Goal: Information Seeking & Learning: Learn about a topic

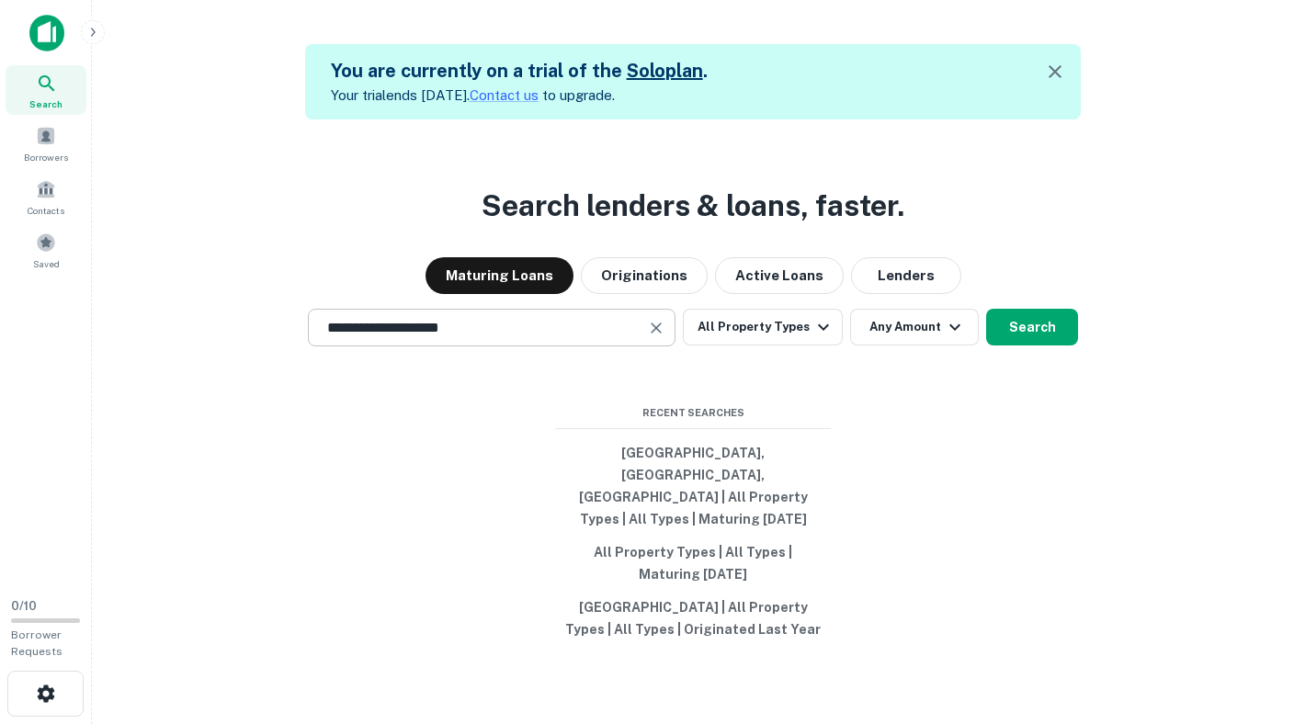
click at [597, 338] on input "**********" at bounding box center [477, 327] width 323 height 21
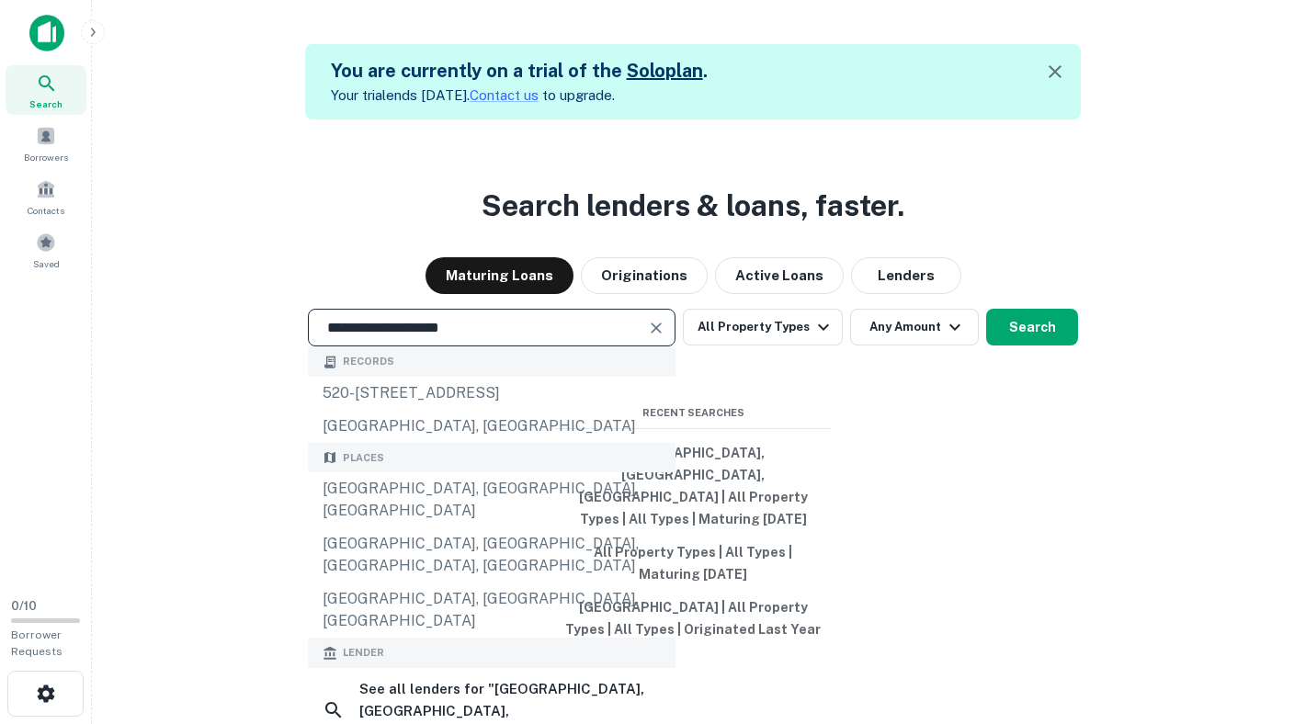
drag, startPoint x: 483, startPoint y: 349, endPoint x: 288, endPoint y: 342, distance: 195.8
click at [288, 342] on div "**********" at bounding box center [693, 328] width 1172 height 38
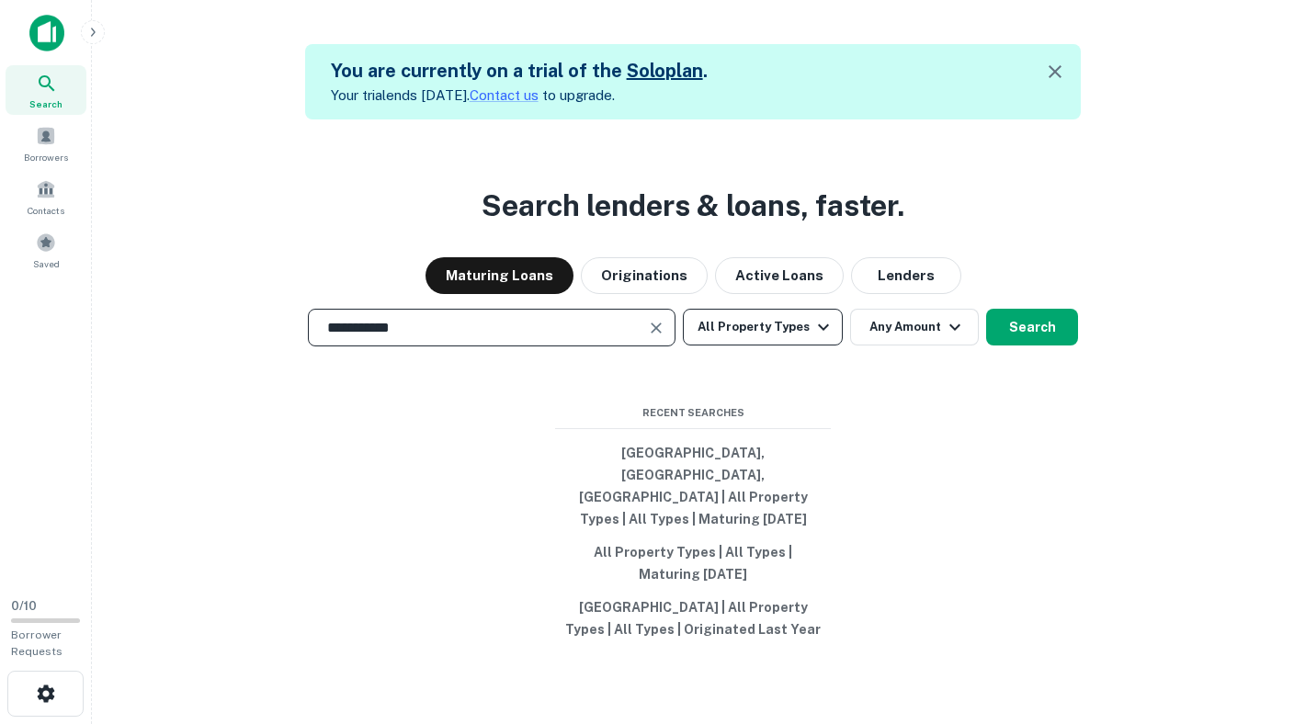
type input "**********"
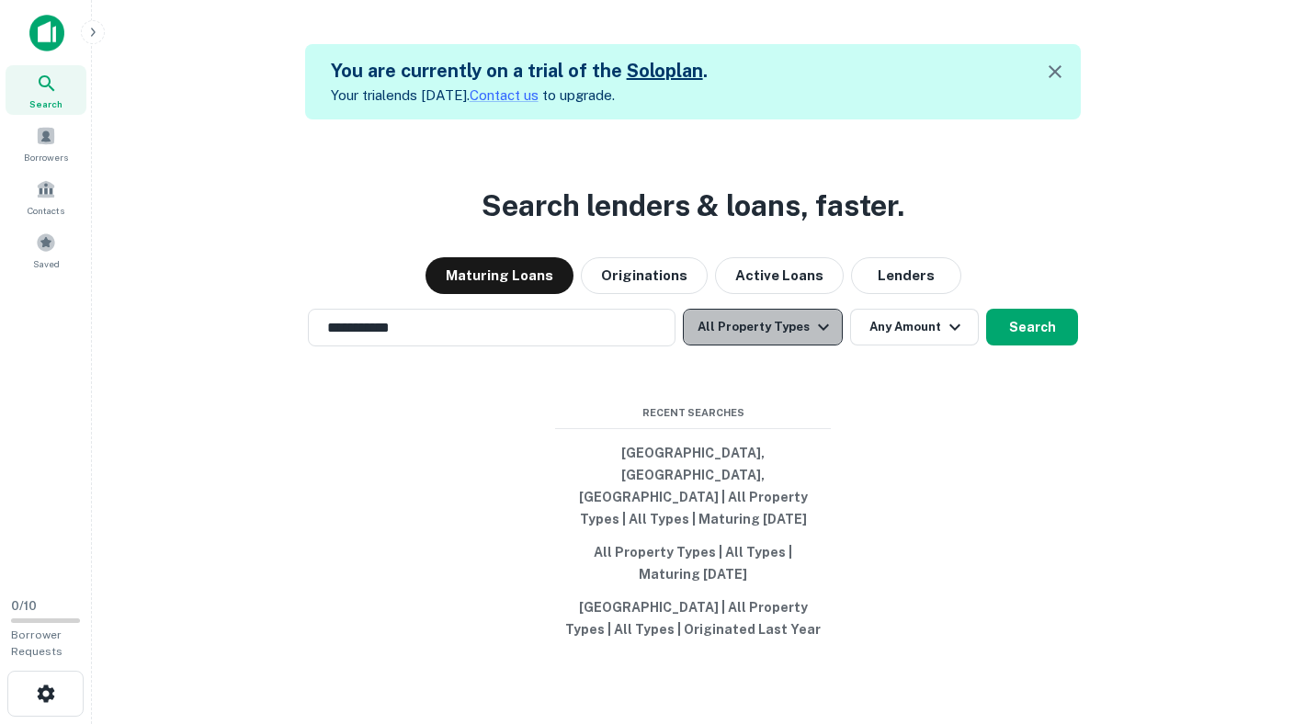
click at [830, 338] on icon "button" at bounding box center [823, 327] width 22 height 22
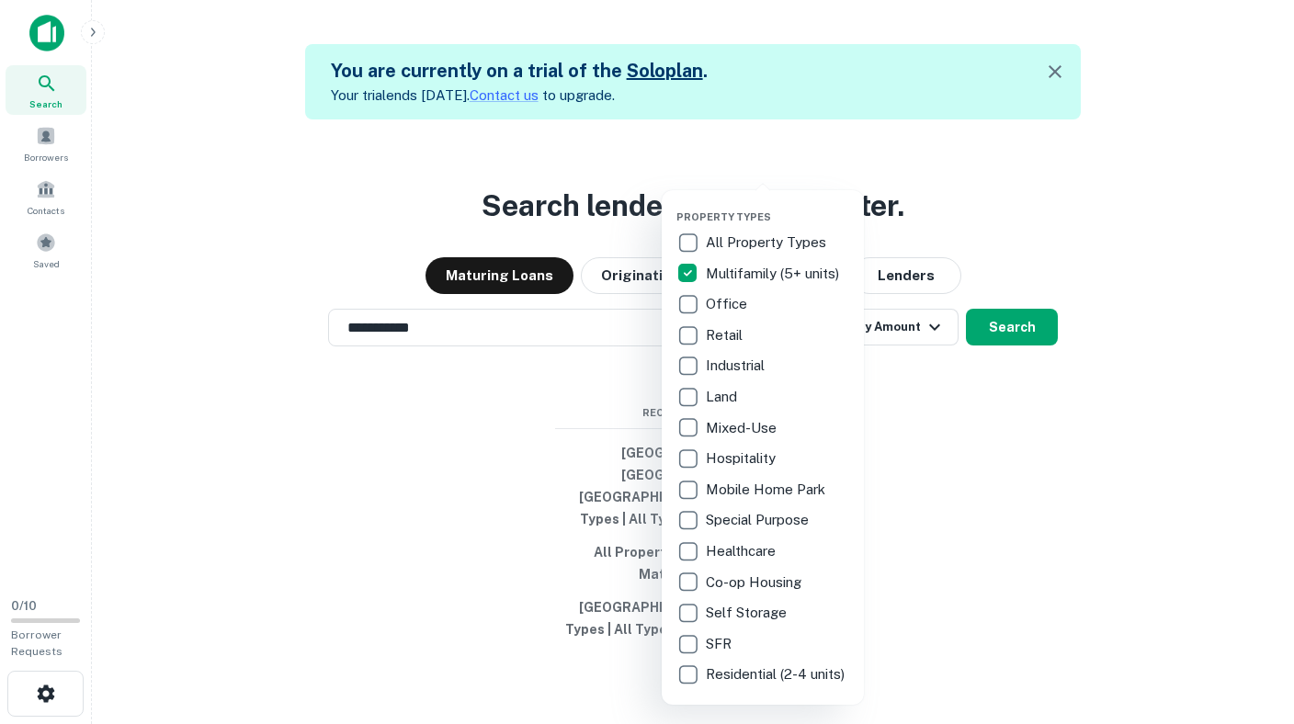
click at [1024, 353] on div at bounding box center [647, 362] width 1294 height 724
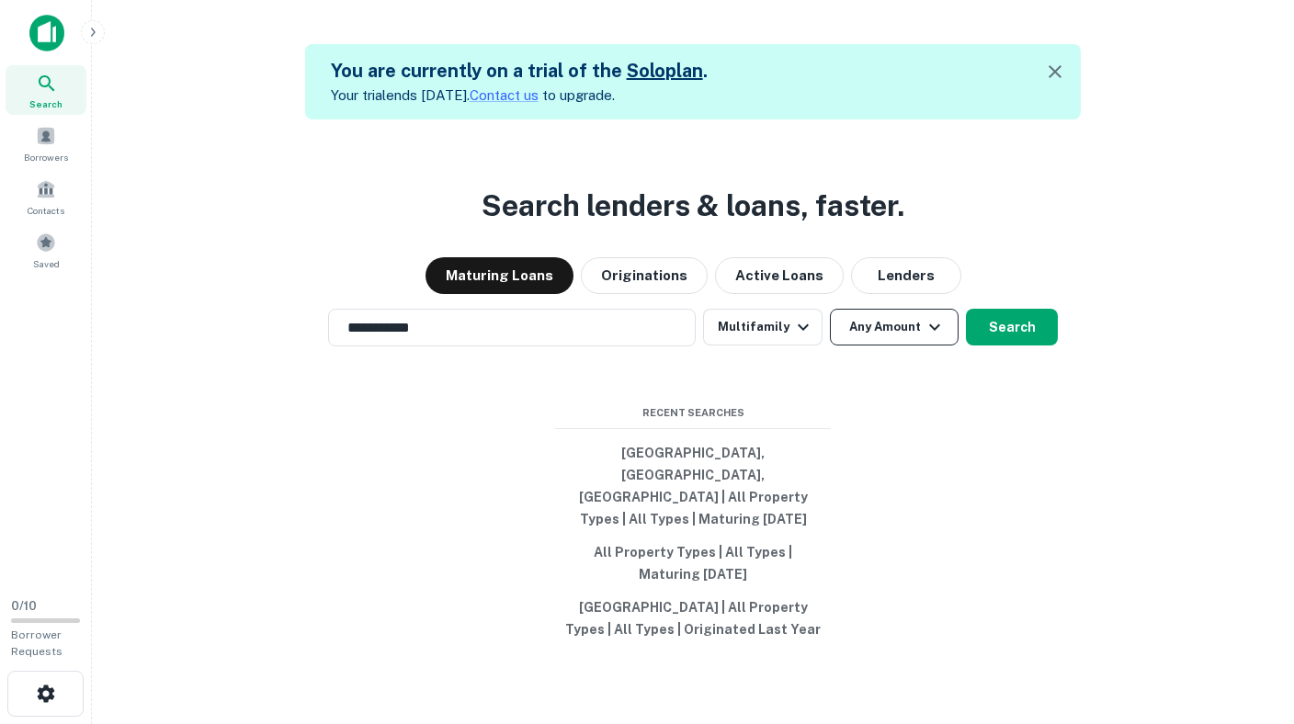
click at [935, 338] on icon "button" at bounding box center [934, 327] width 22 height 22
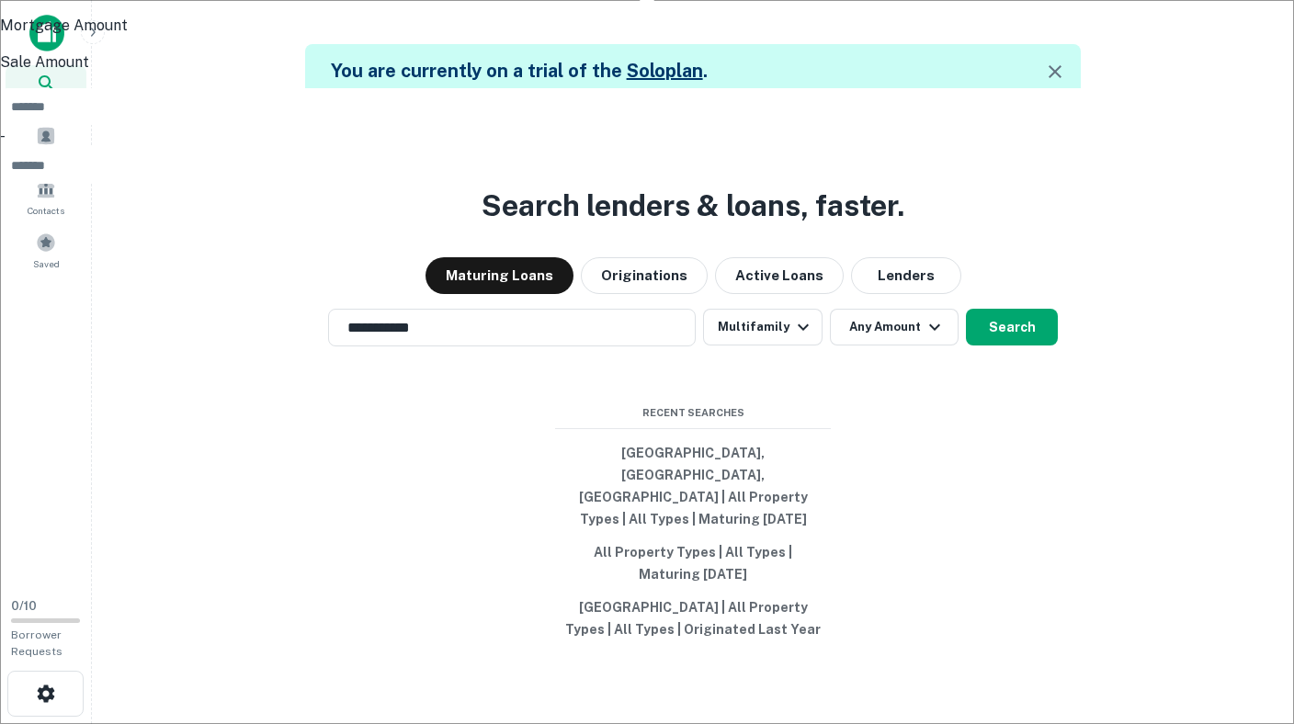
click at [1128, 410] on div at bounding box center [647, 362] width 1294 height 724
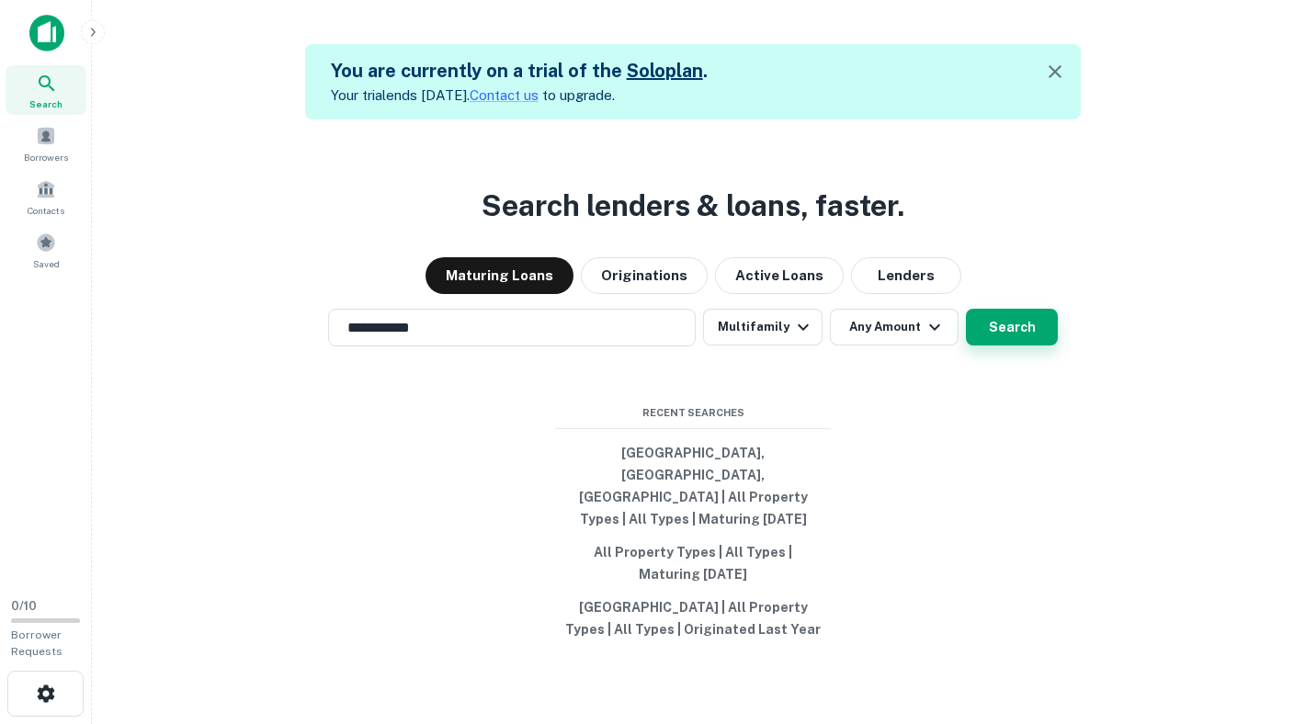
click at [1006, 345] on button "Search" at bounding box center [1012, 327] width 92 height 37
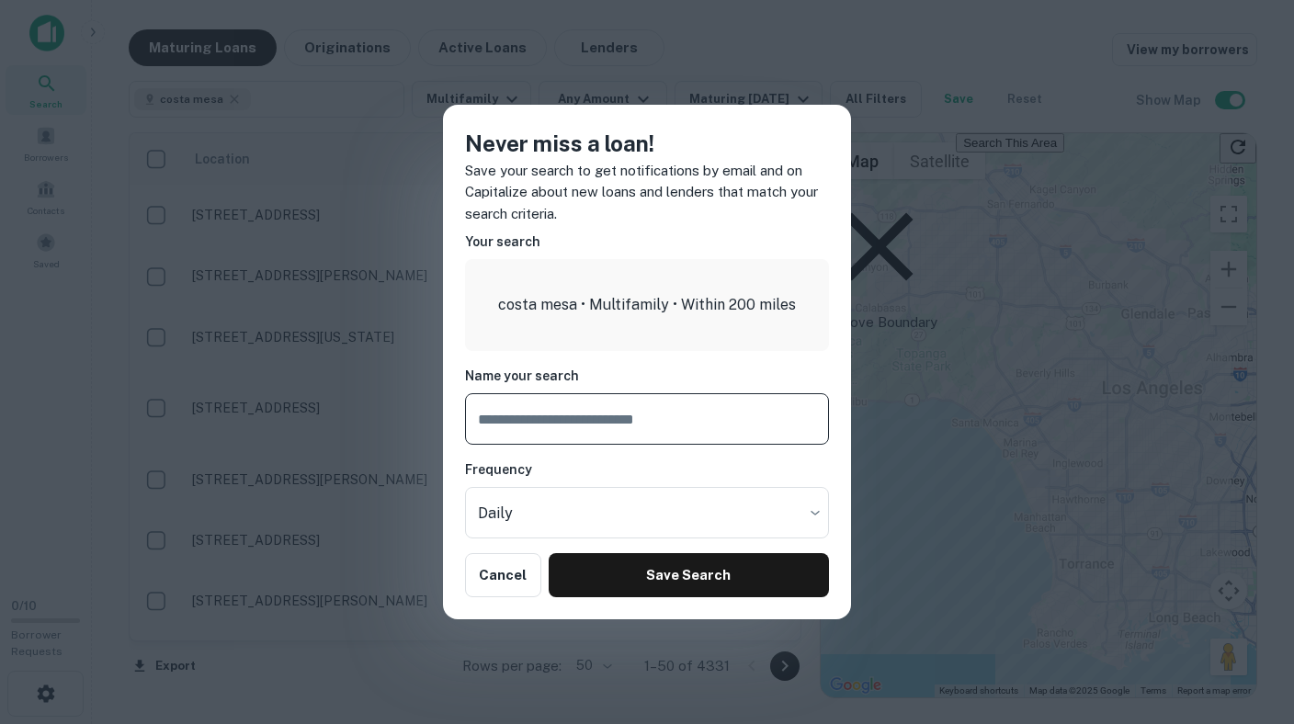
click at [699, 378] on h6 "Name your search" at bounding box center [647, 376] width 364 height 20
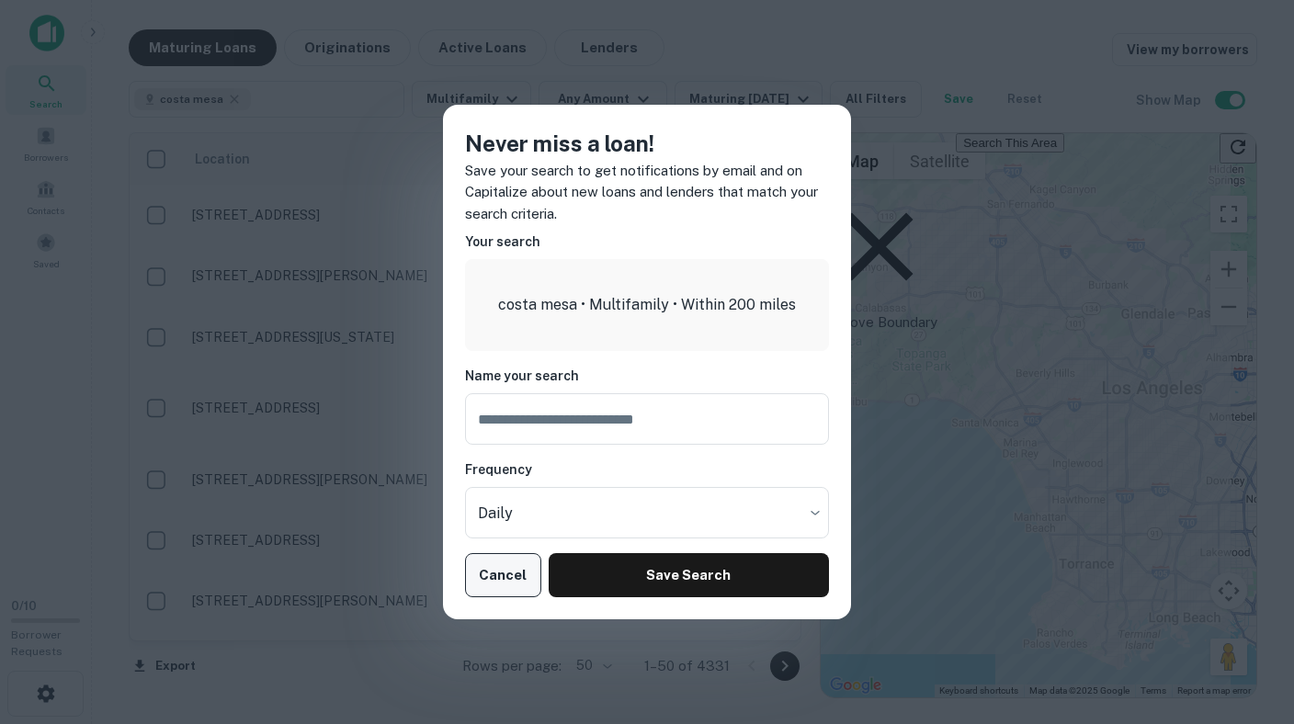
click at [515, 590] on button "Cancel" at bounding box center [503, 575] width 76 height 44
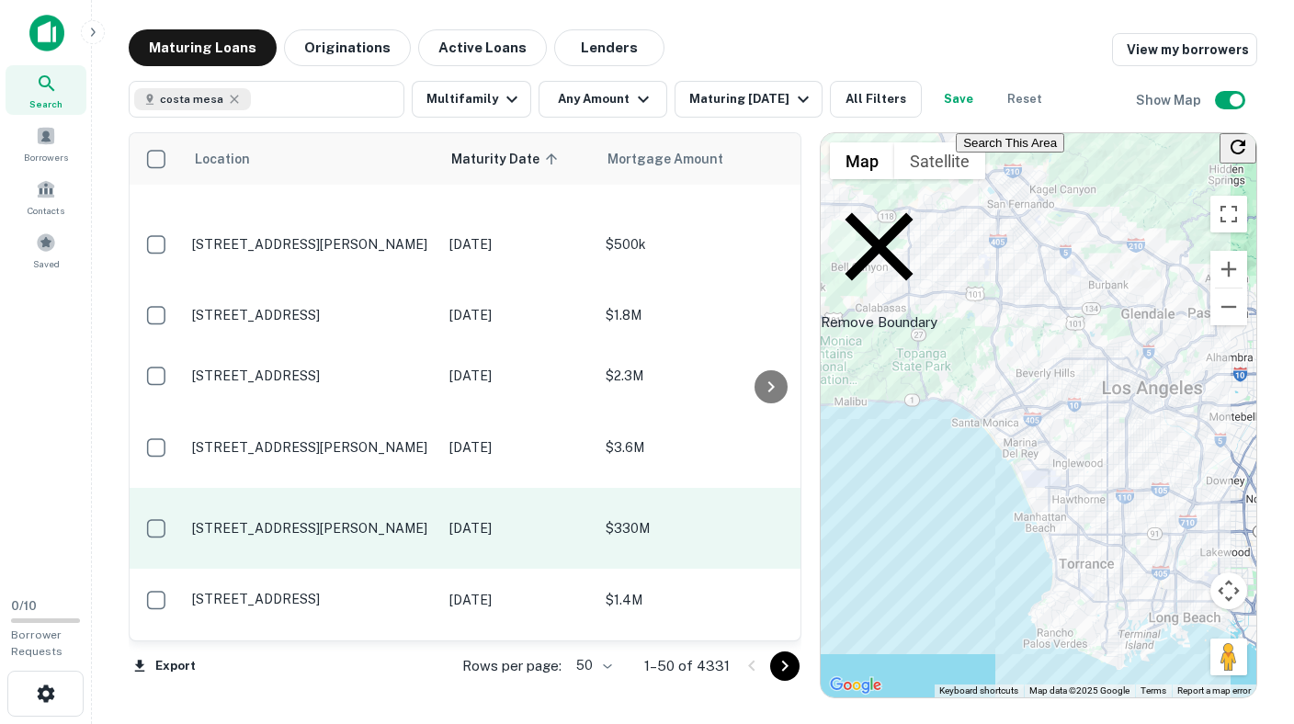
scroll to position [2302, 0]
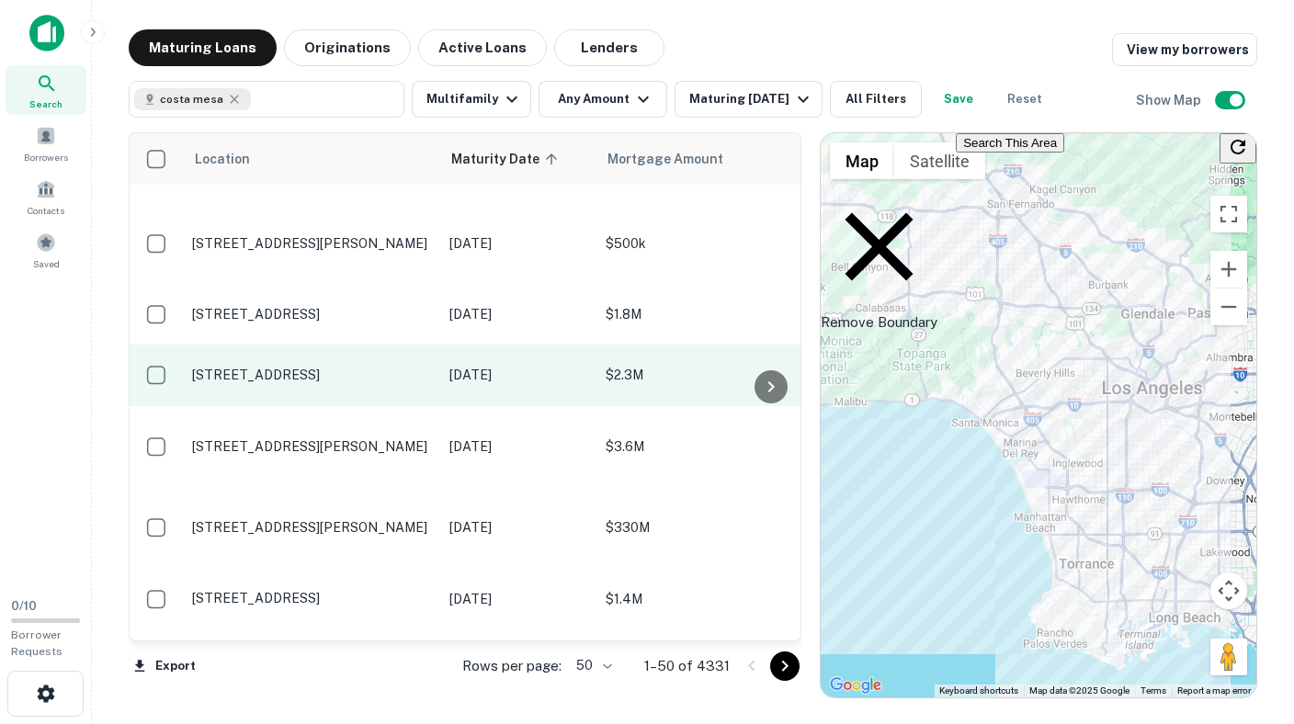
click at [386, 372] on p "[STREET_ADDRESS]" at bounding box center [311, 375] width 239 height 17
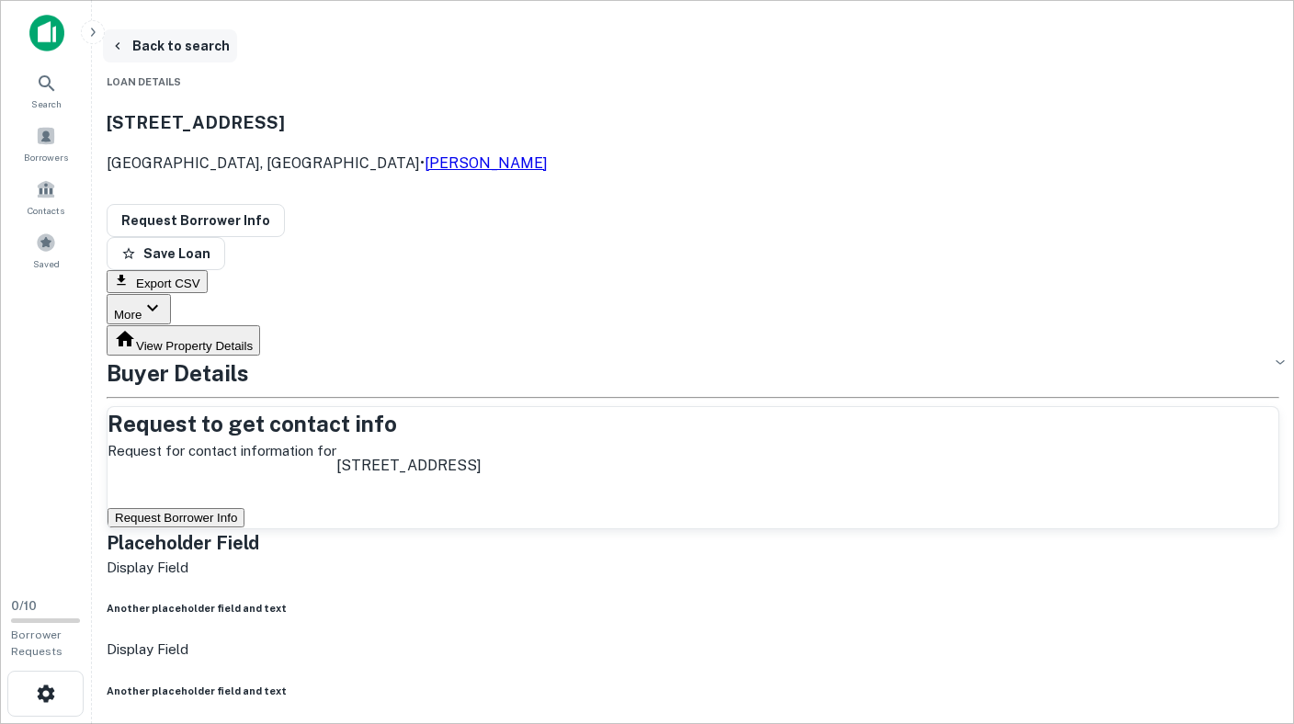
click at [125, 46] on icon "button" at bounding box center [117, 46] width 15 height 15
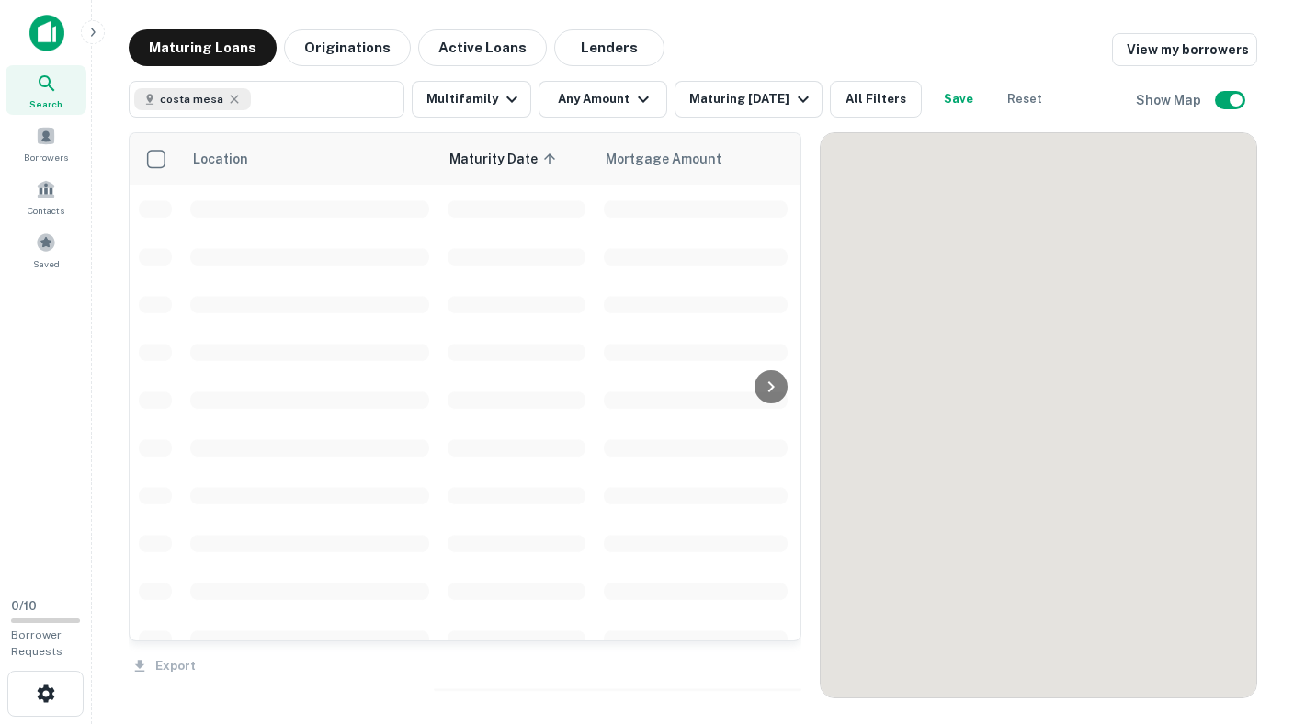
scroll to position [2302, 0]
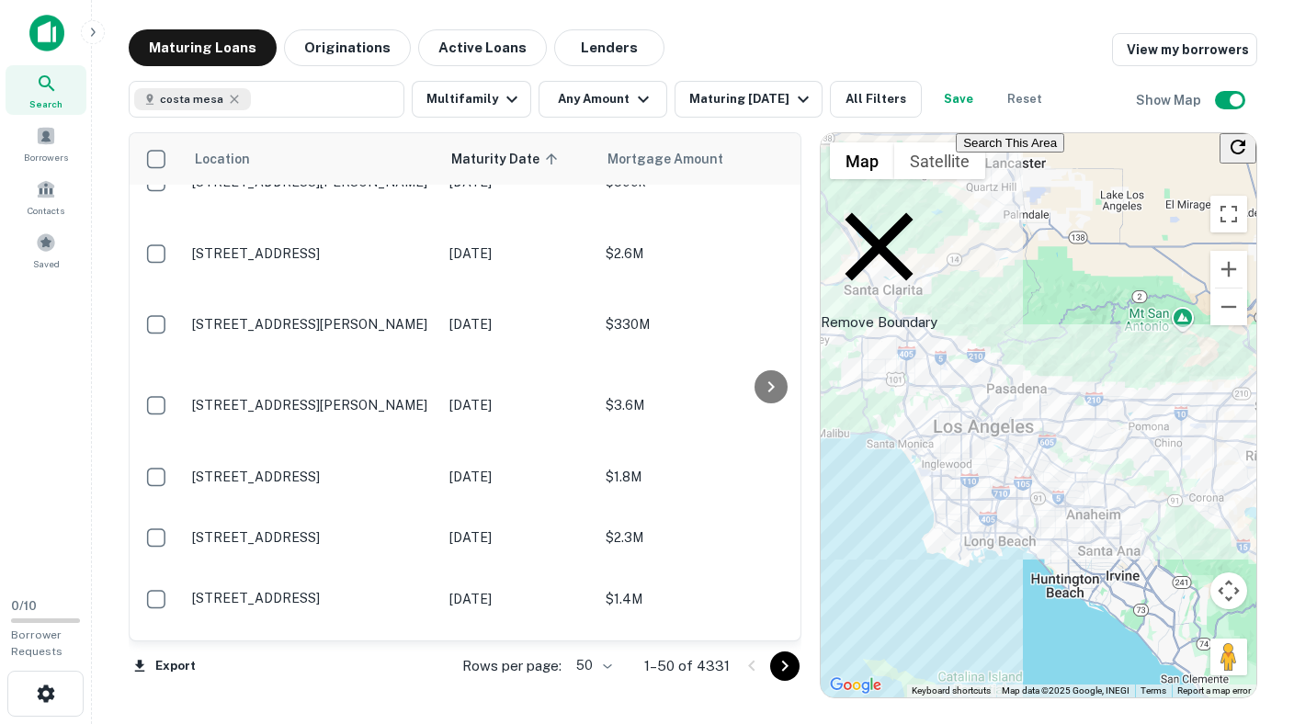
drag, startPoint x: 1129, startPoint y: 605, endPoint x: 998, endPoint y: 597, distance: 131.6
click at [999, 597] on div "To activate drag with keyboard, press Alt + Enter. Once in keyboard drag state,…" at bounding box center [1037, 415] width 435 height 564
click at [227, 100] on icon at bounding box center [234, 99] width 15 height 15
type input "**********"
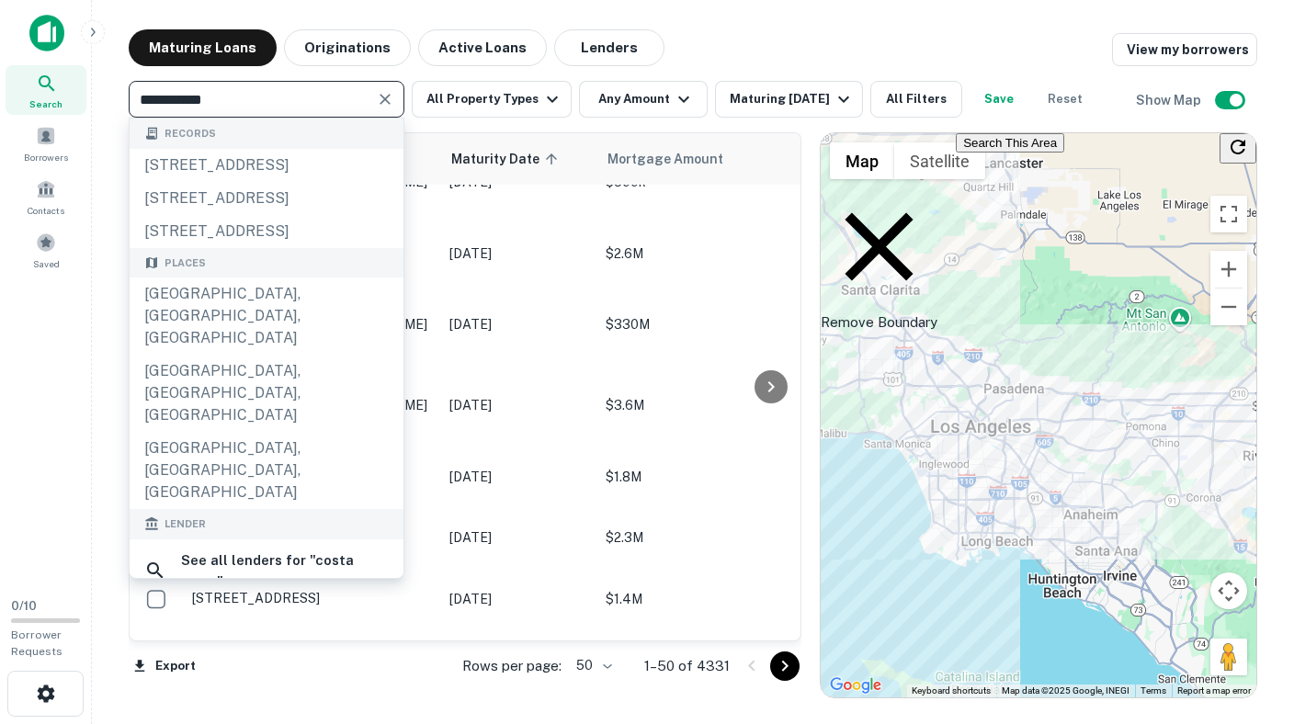
drag, startPoint x: 254, startPoint y: 105, endPoint x: 85, endPoint y: 104, distance: 169.0
click at [85, 105] on div "**********" at bounding box center [647, 362] width 1294 height 724
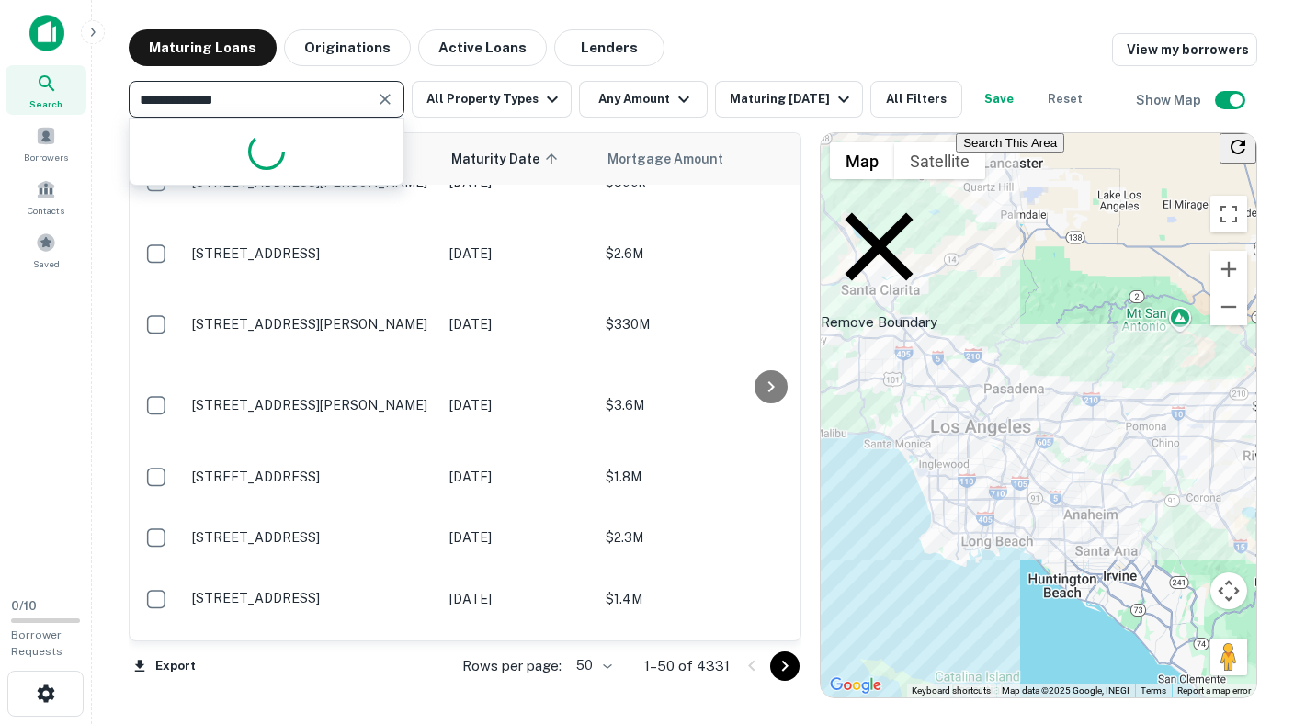
type input "**********"
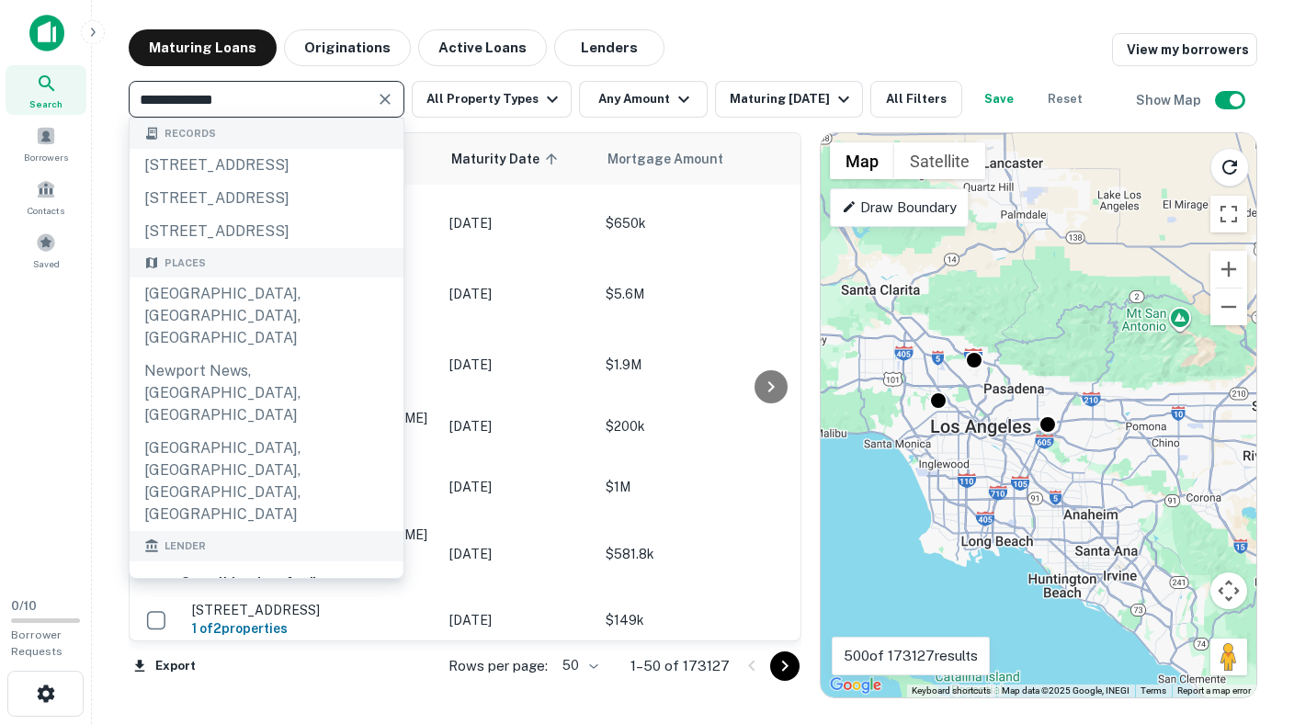
click at [747, 43] on div "Maturing Loans Originations Active Loans Lenders View my borrowers" at bounding box center [693, 47] width 1128 height 37
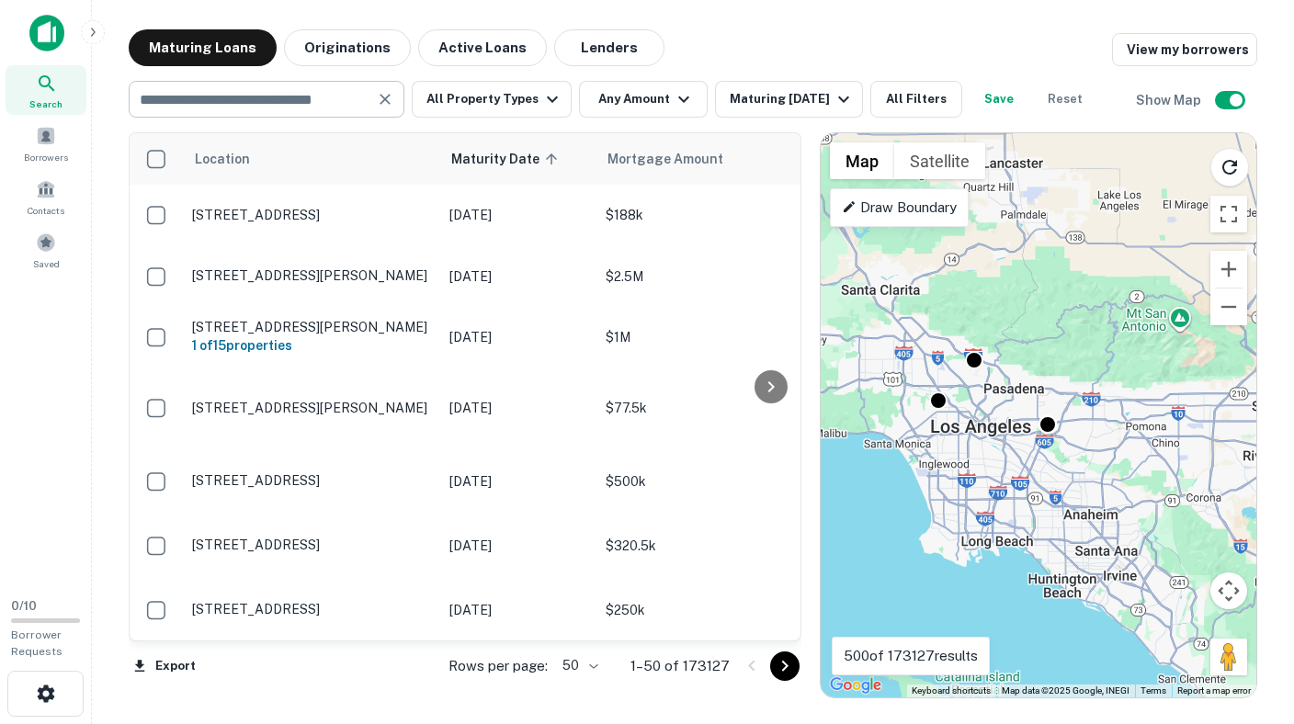
click at [266, 109] on input "text" at bounding box center [251, 99] width 234 height 26
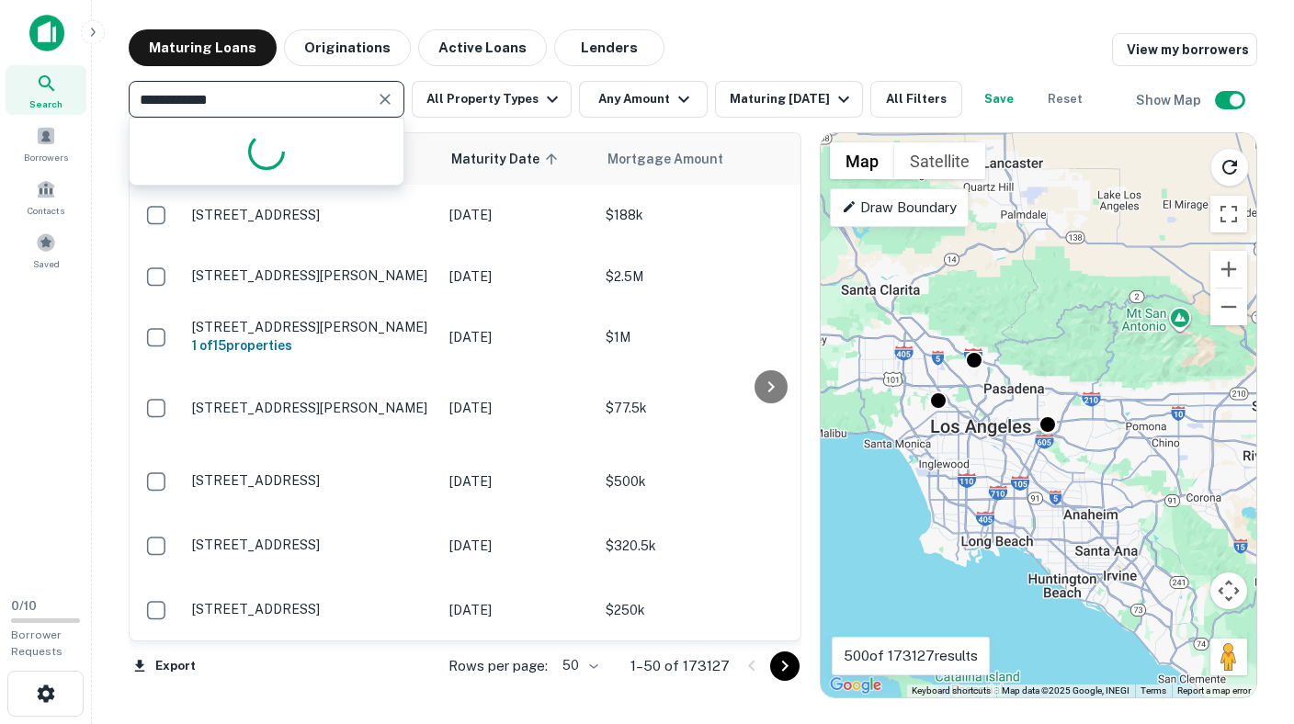
type input "**********"
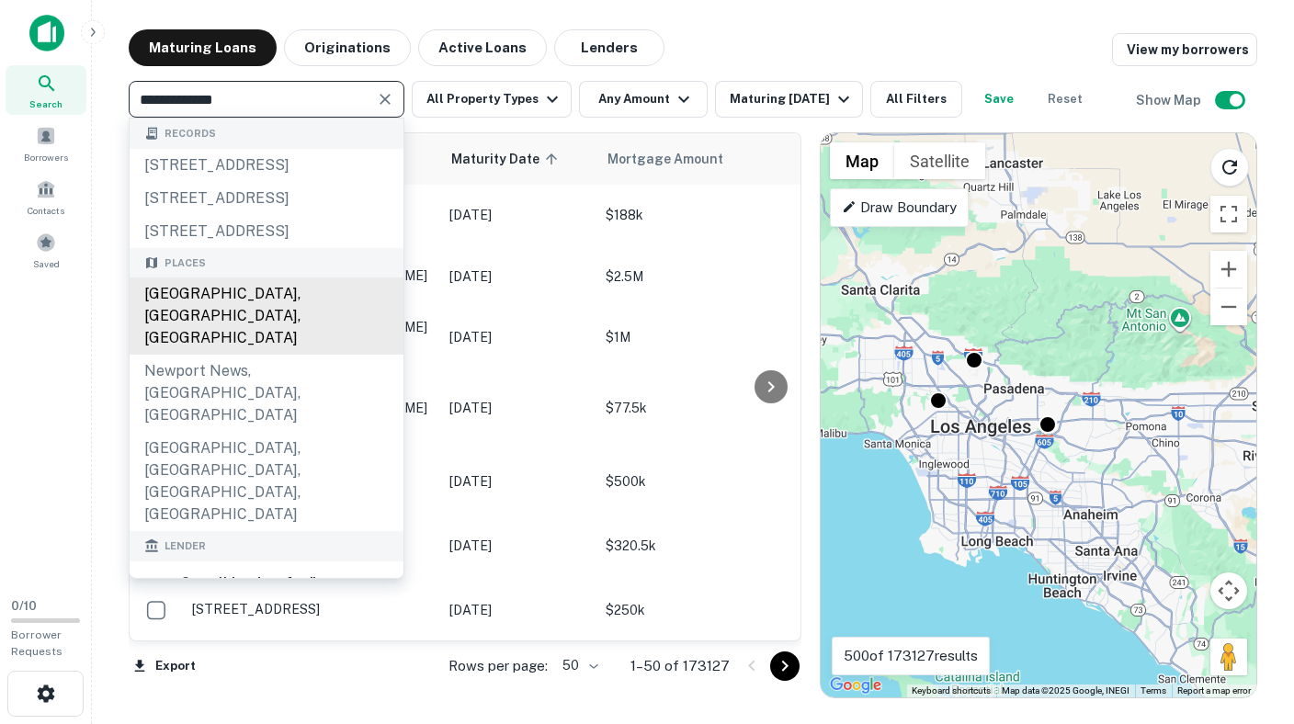
click at [274, 355] on div "[GEOGRAPHIC_DATA], [GEOGRAPHIC_DATA], [GEOGRAPHIC_DATA]" at bounding box center [267, 315] width 274 height 77
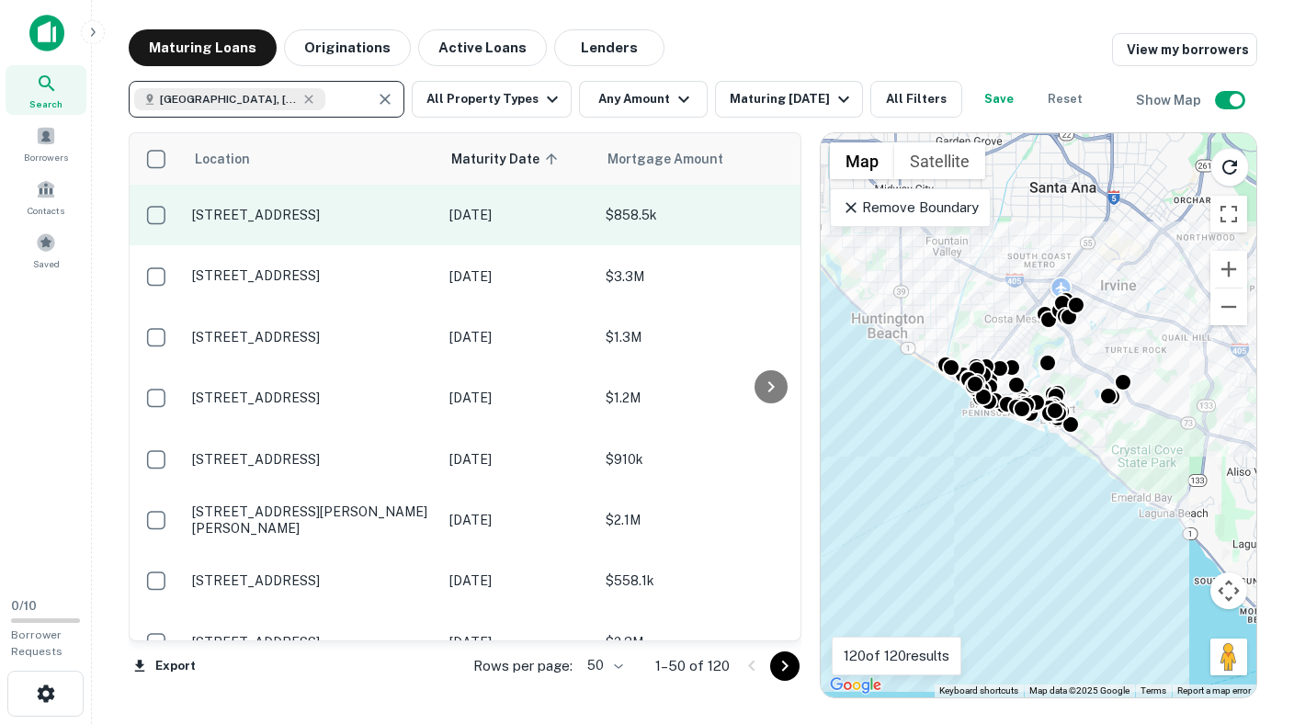
click at [548, 230] on td "[DATE]" at bounding box center [518, 215] width 156 height 61
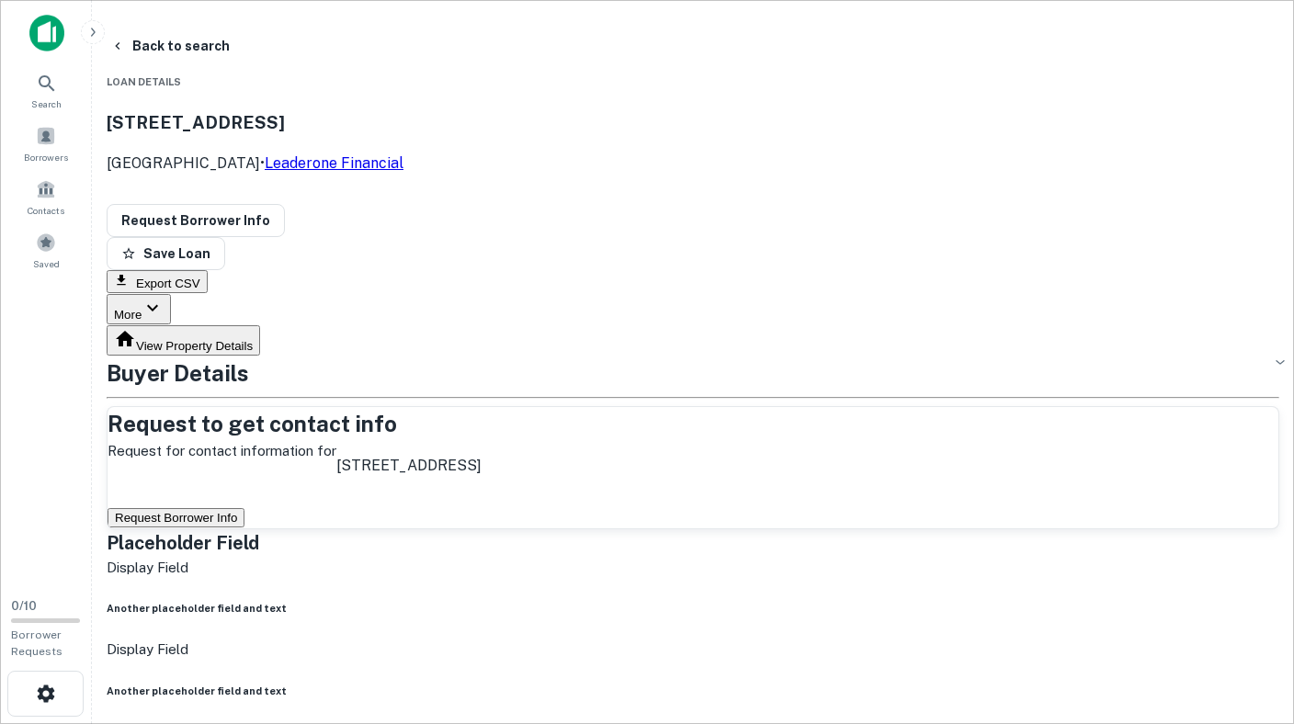
click at [403, 154] on link "Leaderone Financial" at bounding box center [334, 162] width 139 height 17
click at [148, 52] on button "Back to search" at bounding box center [170, 45] width 134 height 33
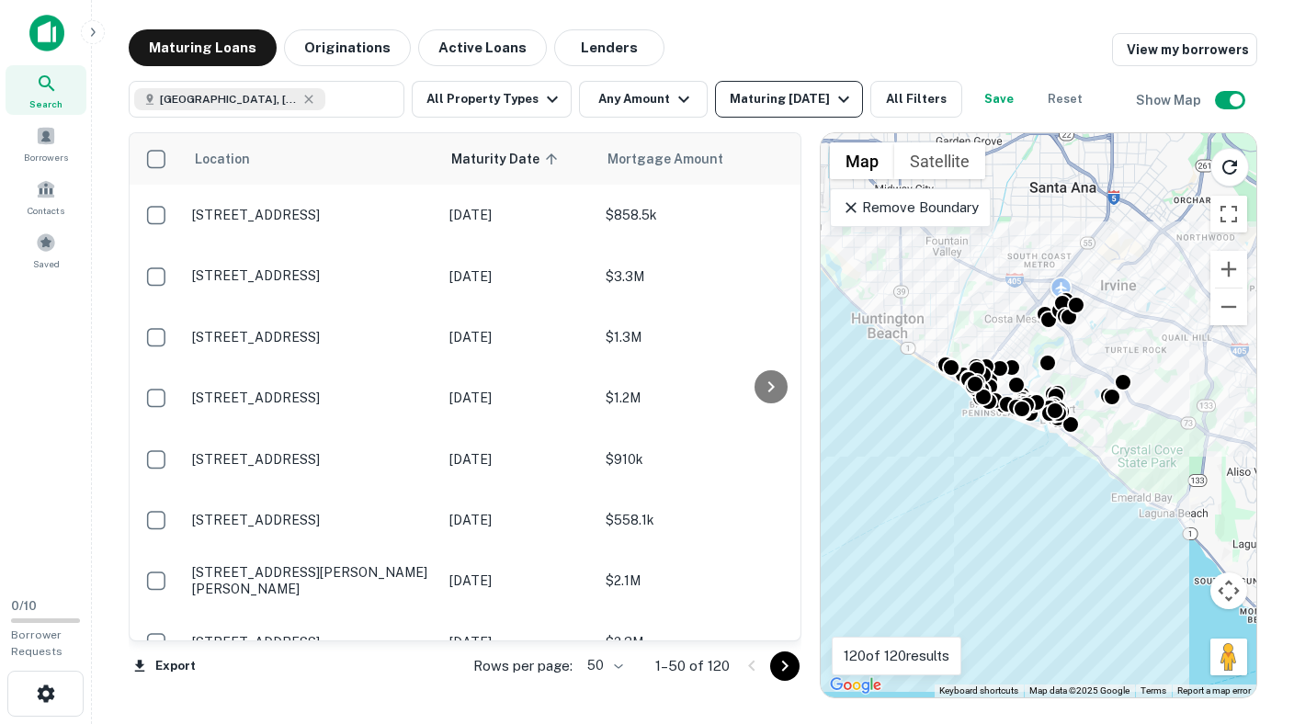
click at [781, 96] on div "Maturing [DATE]" at bounding box center [791, 99] width 125 height 22
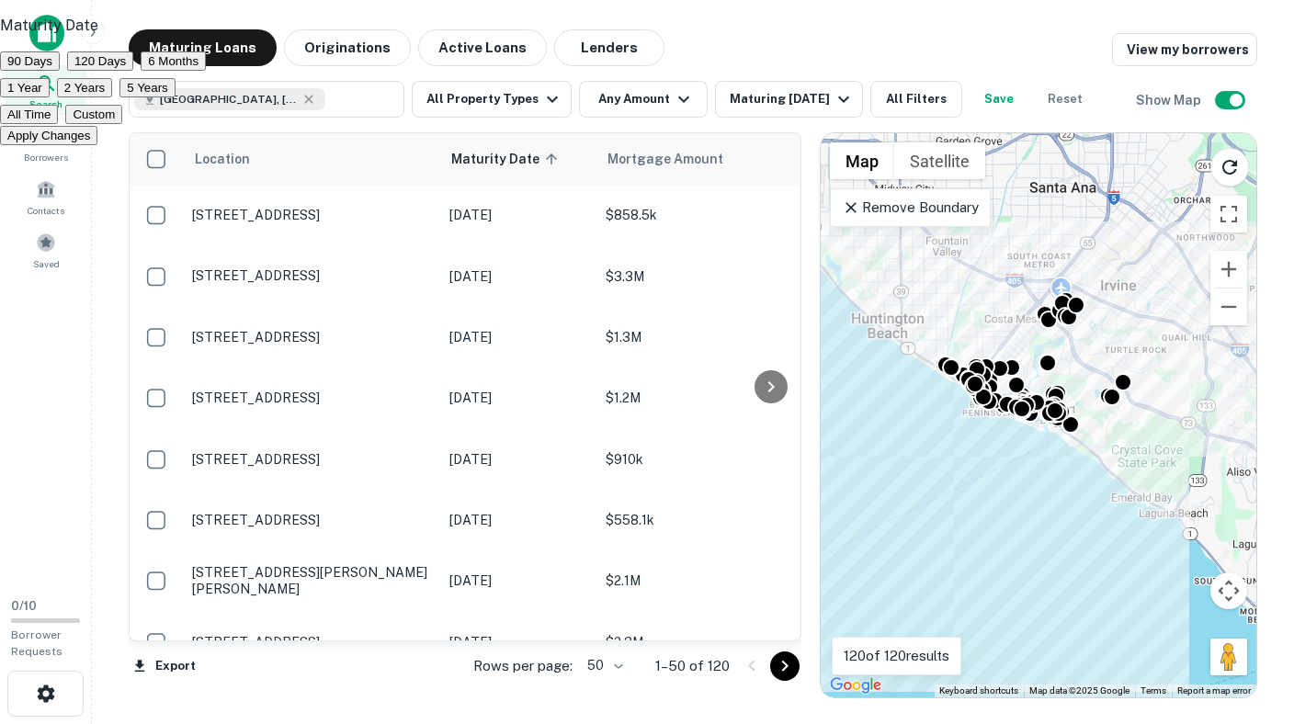
click at [780, 24] on div at bounding box center [647, 362] width 1294 height 724
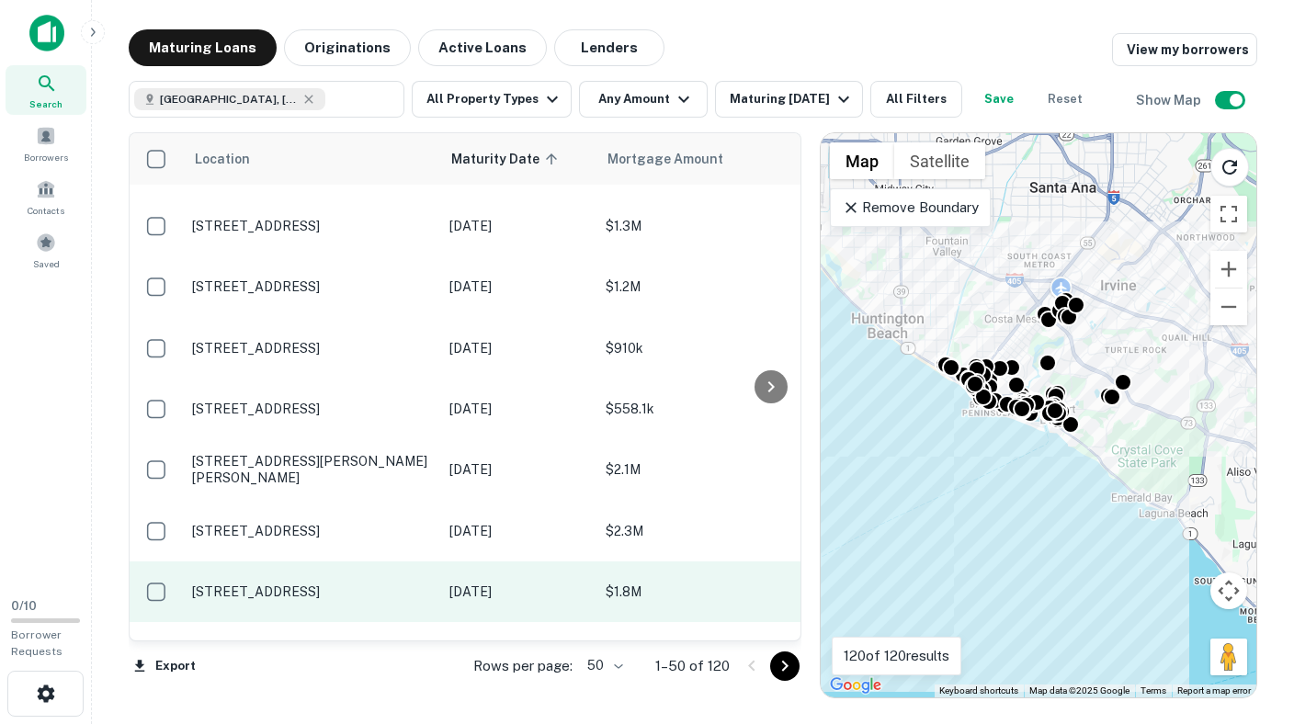
scroll to position [110, 0]
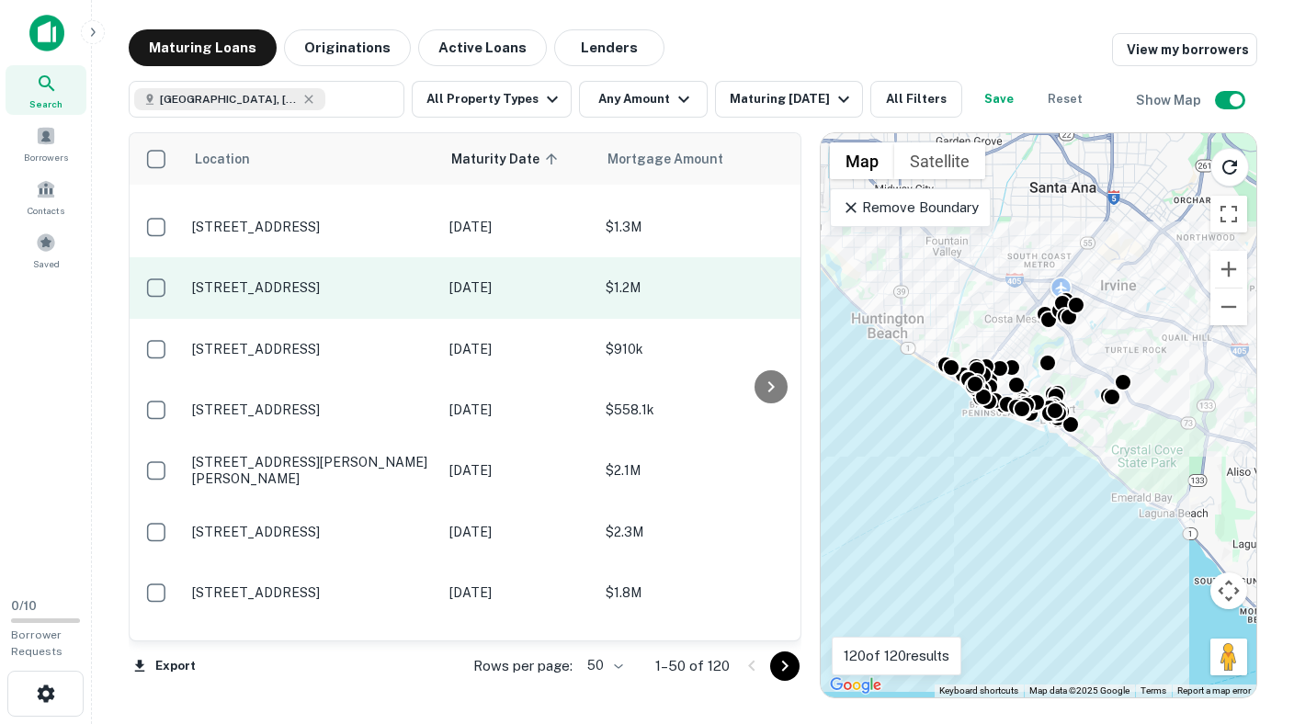
click at [427, 302] on td "[STREET_ADDRESS]" at bounding box center [311, 287] width 257 height 61
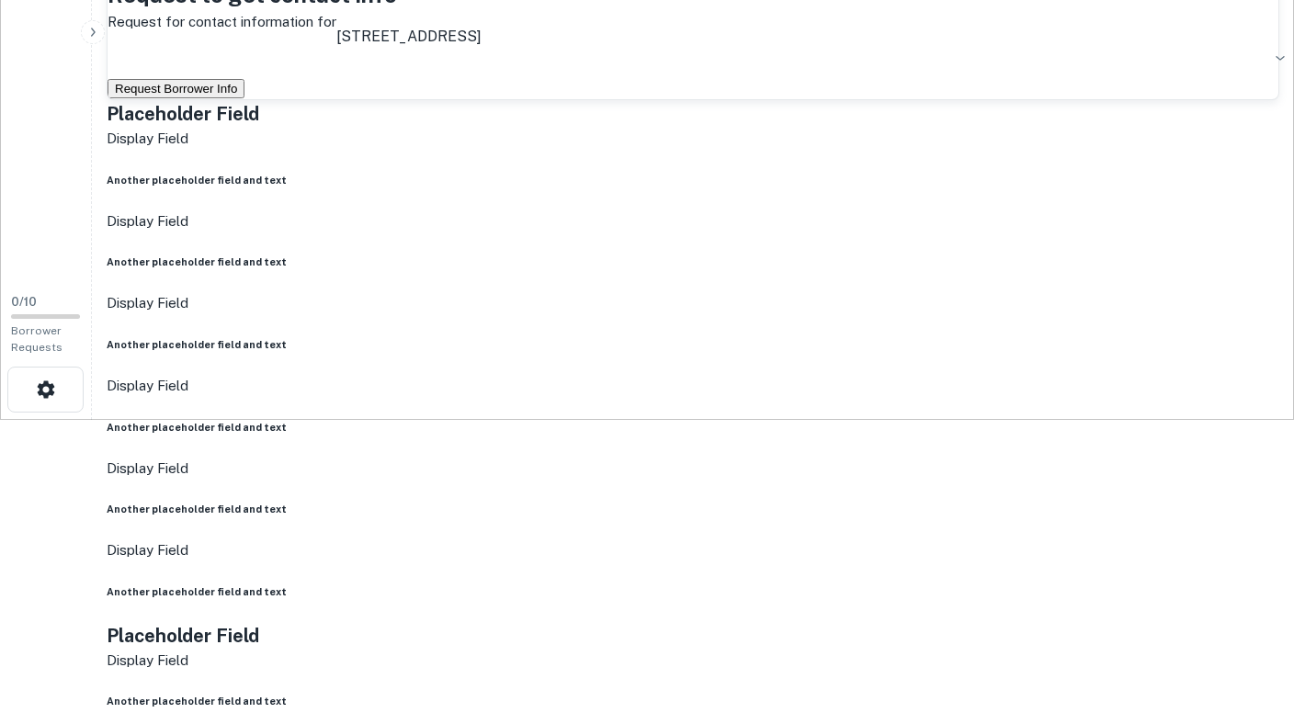
scroll to position [302, 0]
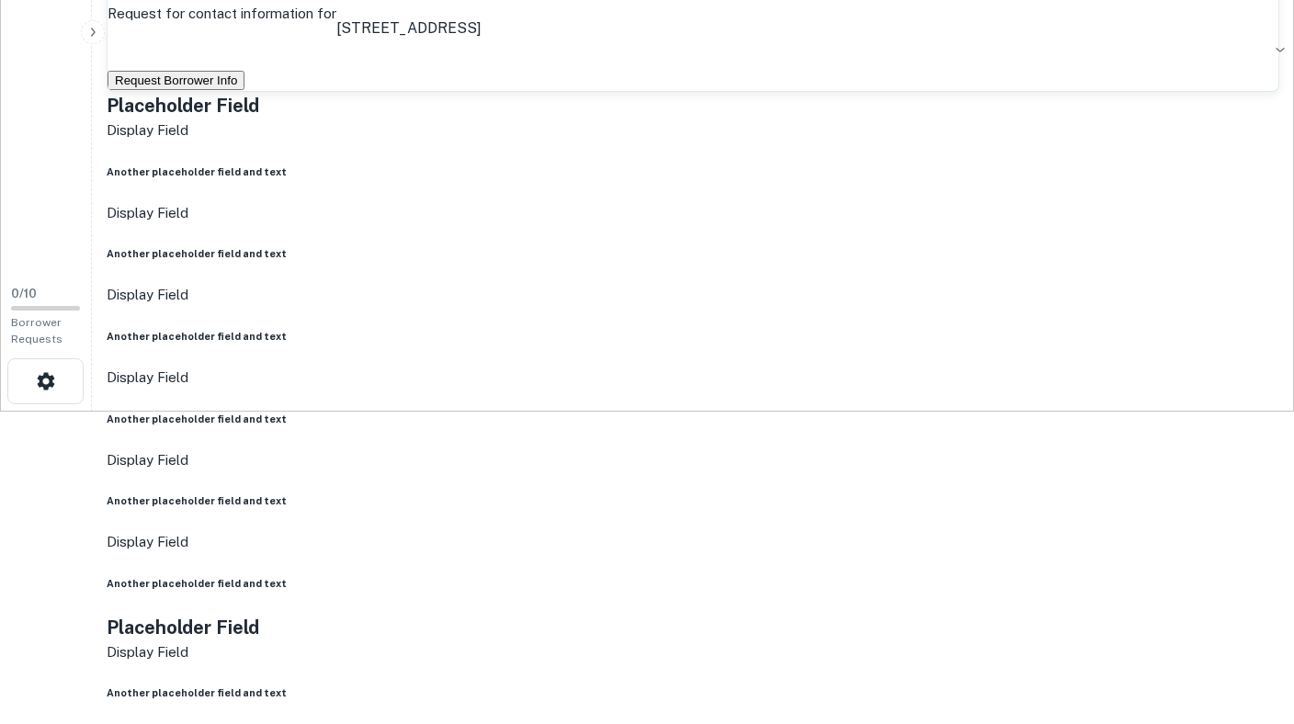
scroll to position [322, 0]
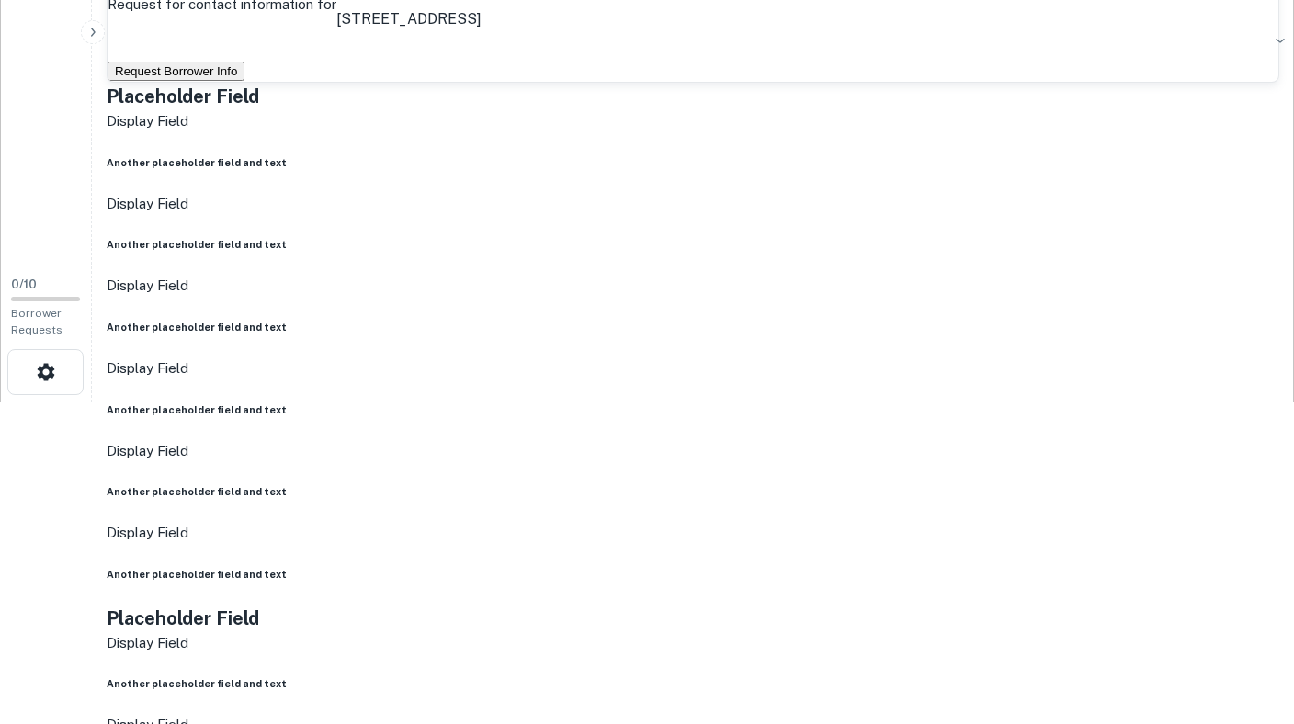
click at [218, 255] on body "Search Borrowers Contacts Saved 0 / 10 Borrower Requests Back to search [STREET…" at bounding box center [647, 40] width 1294 height 724
click at [375, 281] on div at bounding box center [647, 362] width 1294 height 724
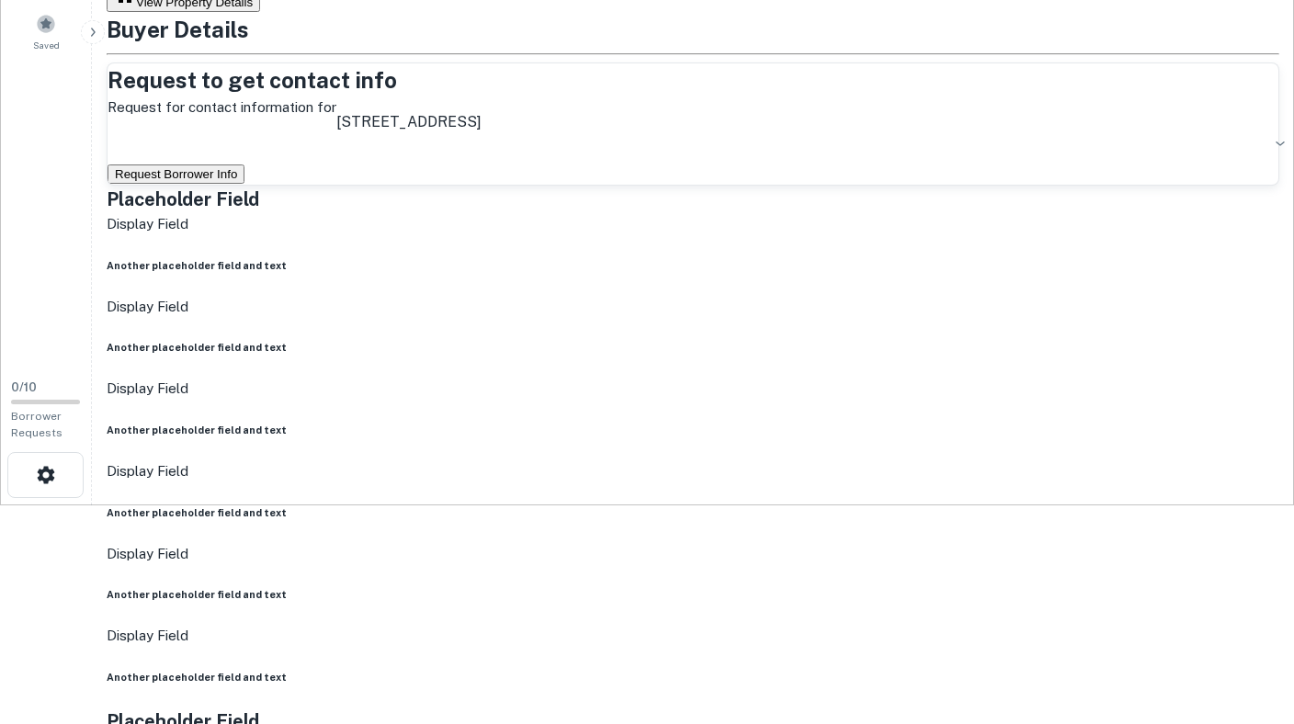
scroll to position [216, 0]
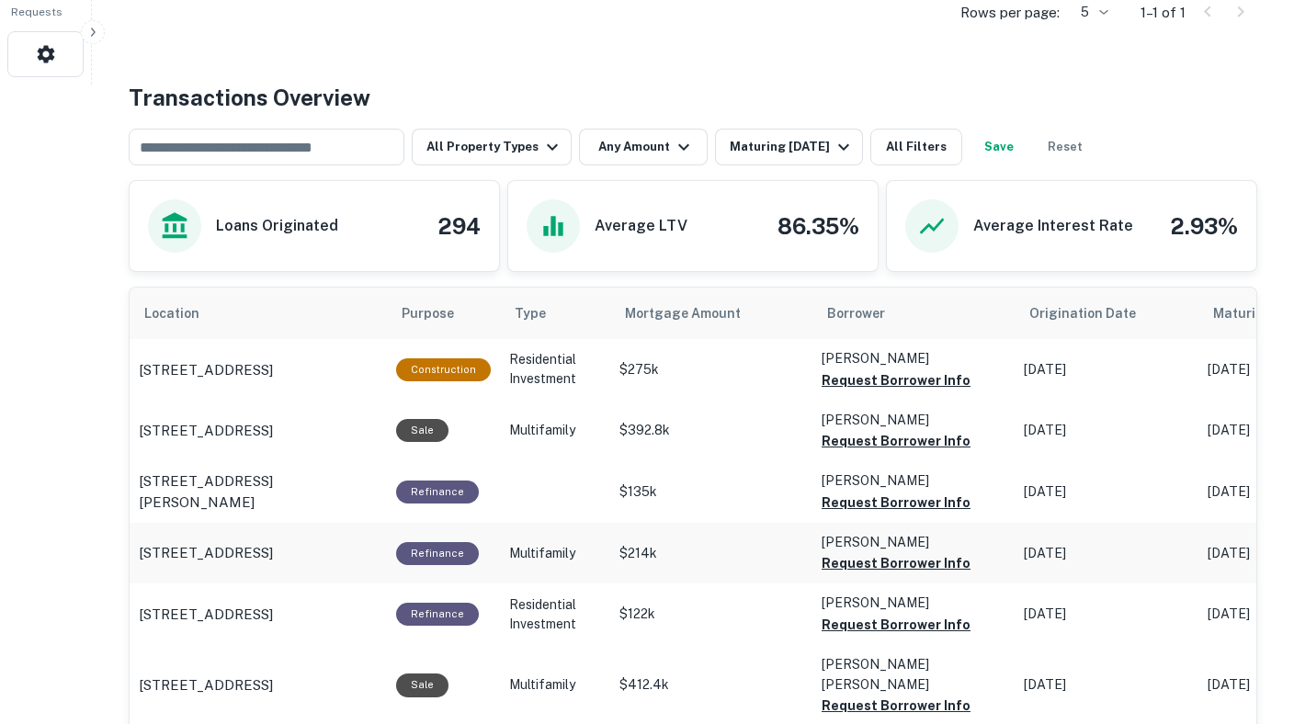
scroll to position [669, 0]
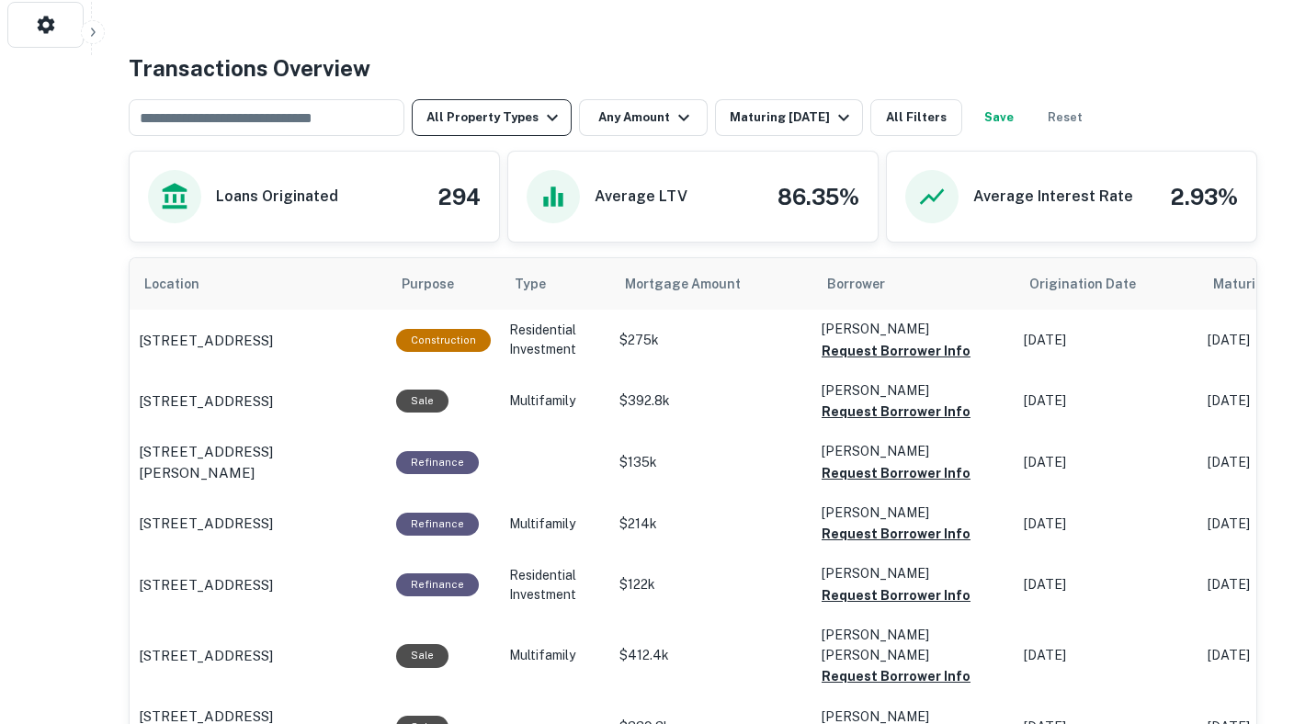
click at [490, 126] on button "All Property Types" at bounding box center [492, 117] width 160 height 37
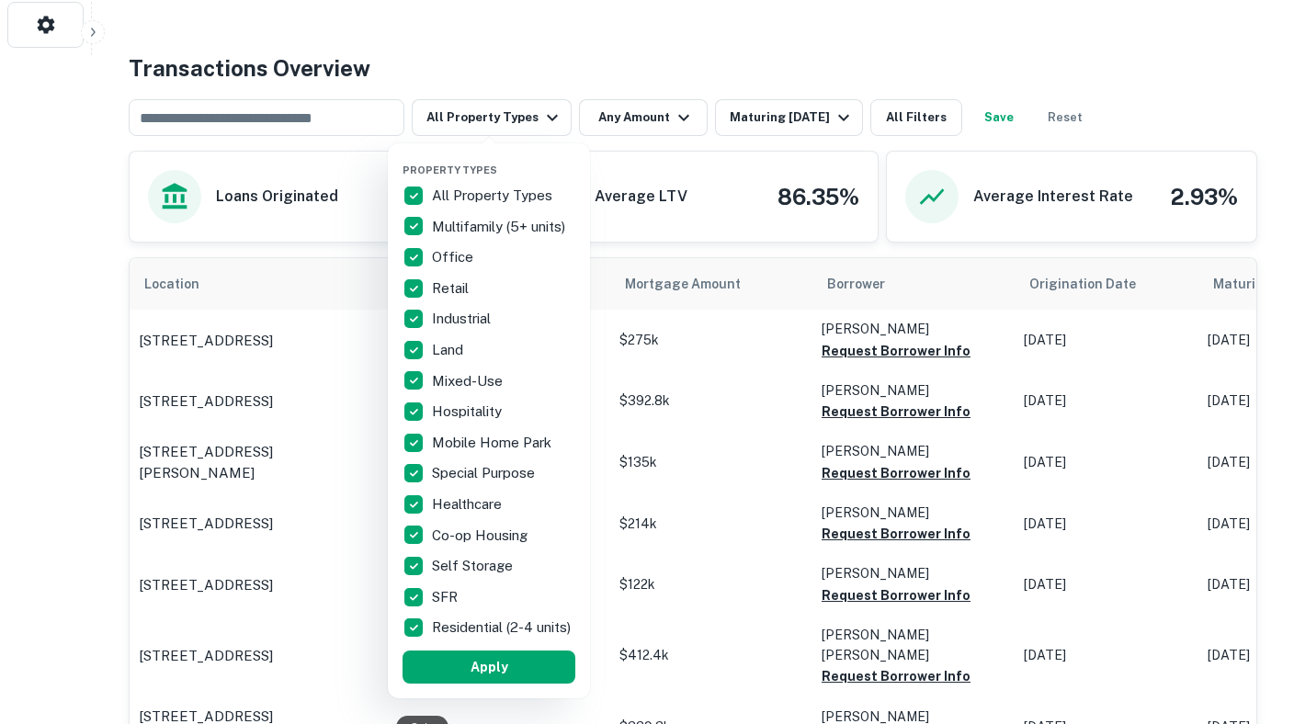
click at [492, 37] on div at bounding box center [647, 362] width 1294 height 724
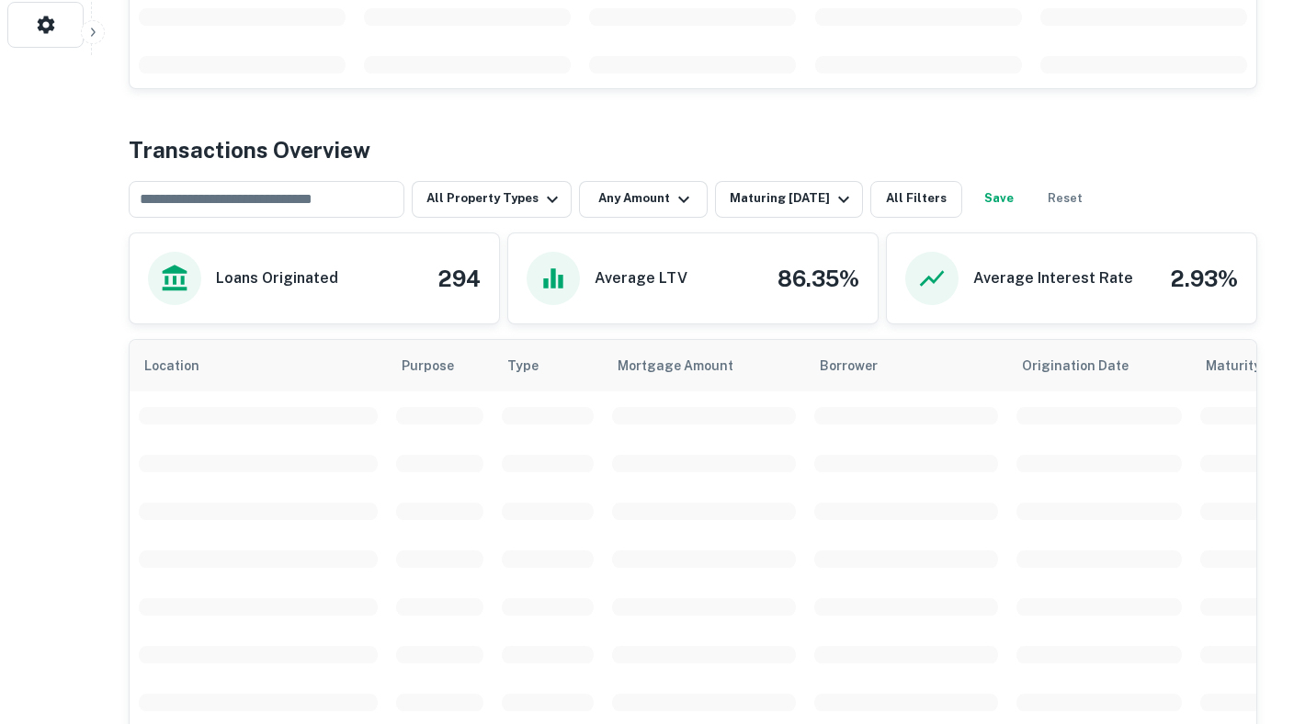
click at [623, 126] on div "Back to search Leaderone Financial Description SHOW MORE Save Lender Visit Webs…" at bounding box center [693, 462] width 1172 height 2202
